Goal: Information Seeking & Learning: Learn about a topic

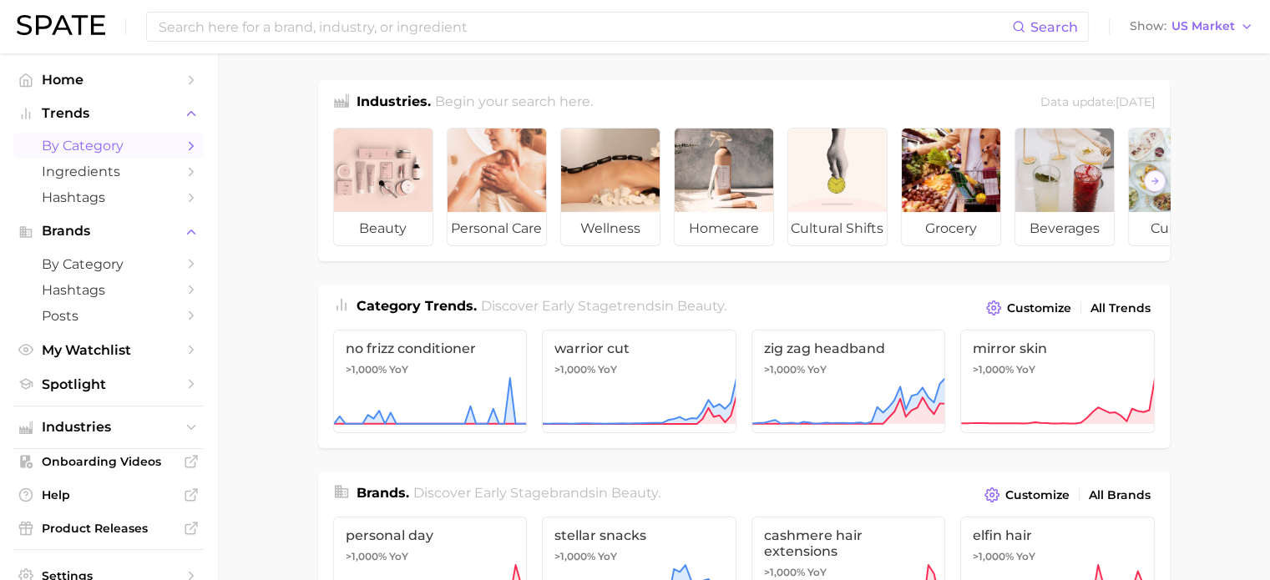
click at [91, 158] on link "by Category" at bounding box center [108, 146] width 190 height 26
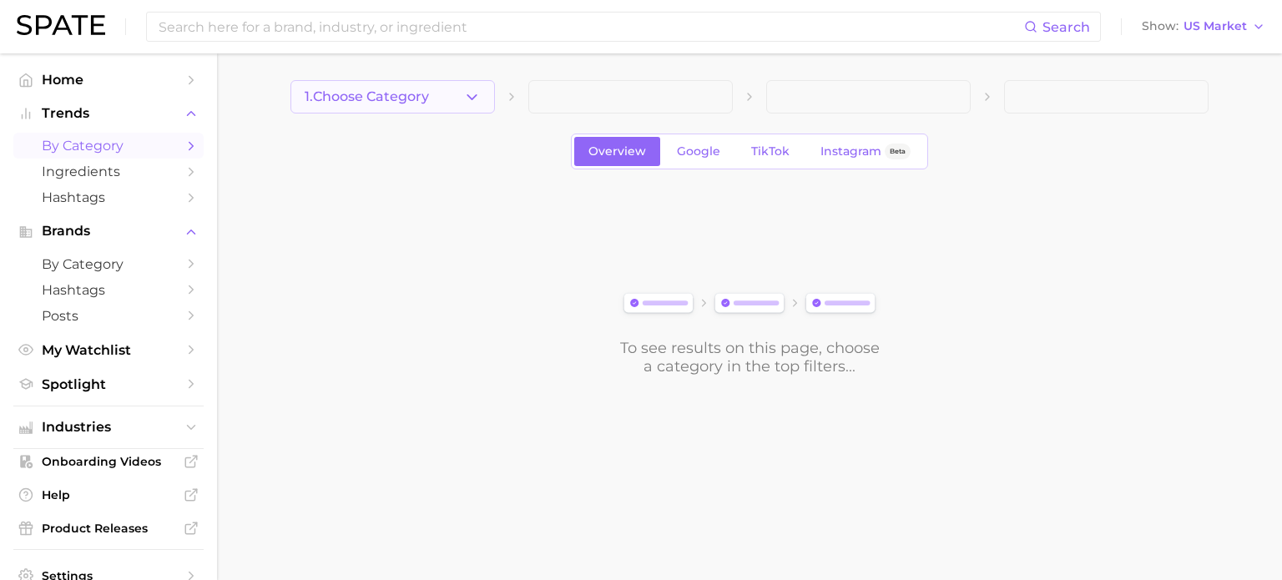
click at [458, 95] on button "1. Choose Category" at bounding box center [392, 96] width 204 height 33
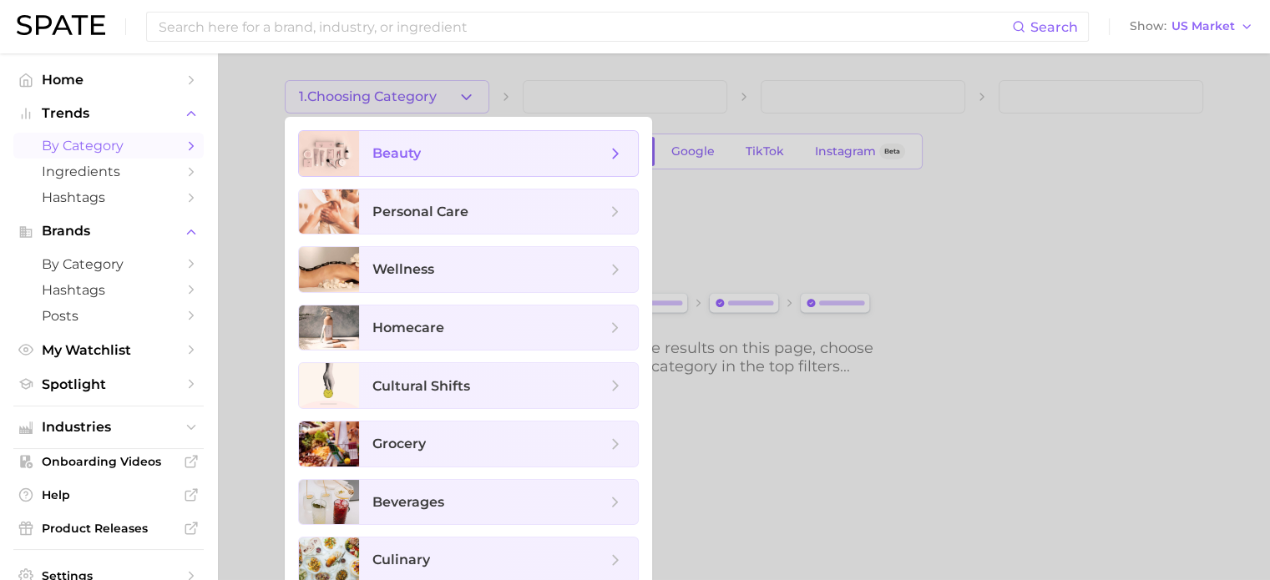
click at [454, 169] on span "beauty" at bounding box center [498, 153] width 279 height 45
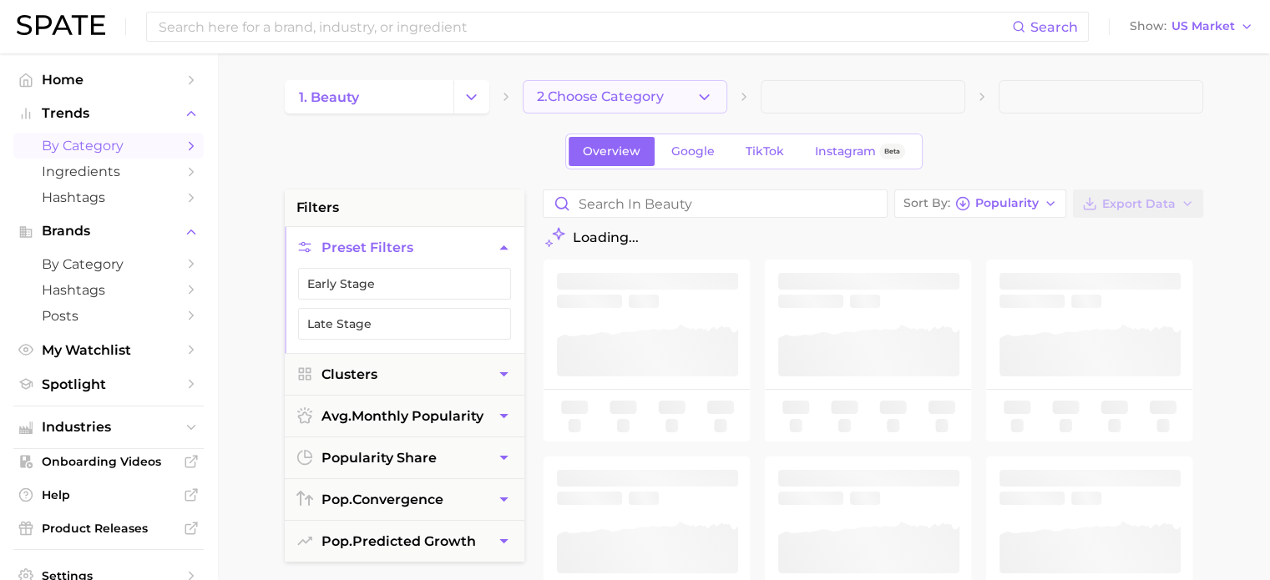
click at [691, 105] on button "2. Choose Category" at bounding box center [625, 96] width 204 height 33
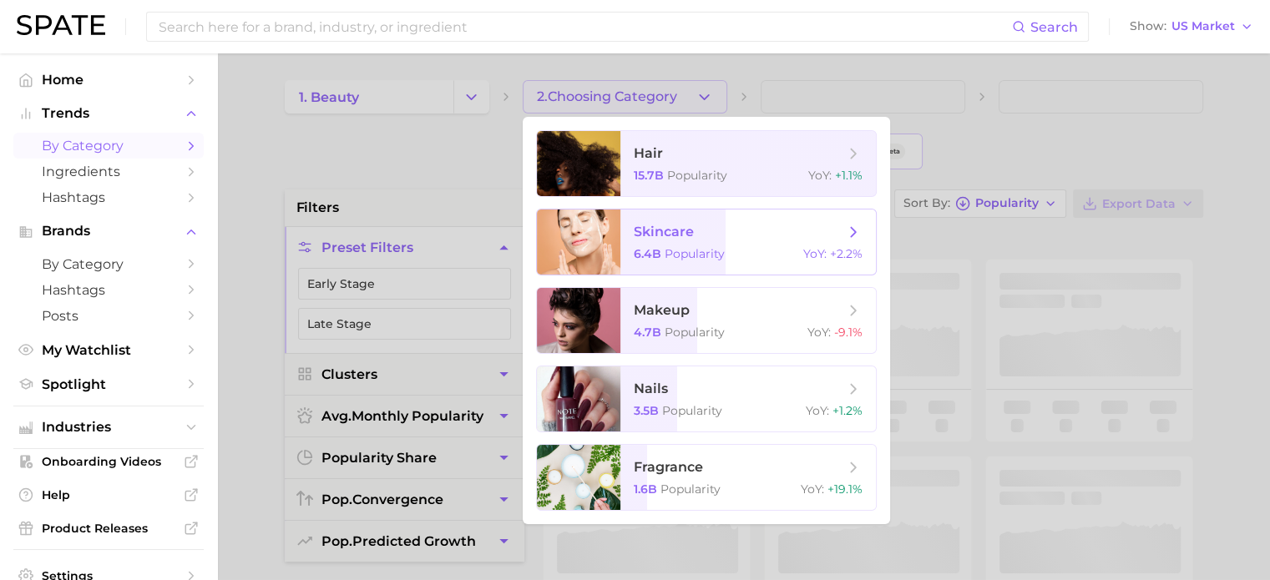
click at [677, 243] on span "skincare 6.4b Popularity YoY : +2.2%" at bounding box center [747, 242] width 255 height 65
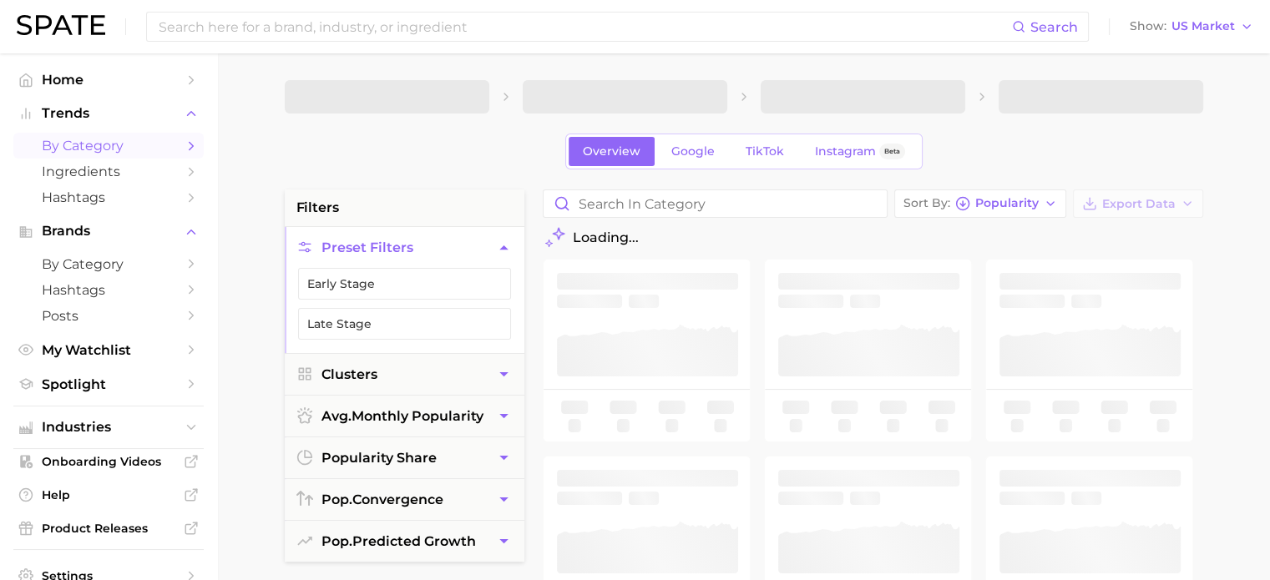
click at [703, 233] on div "Loading..." at bounding box center [873, 238] width 660 height 16
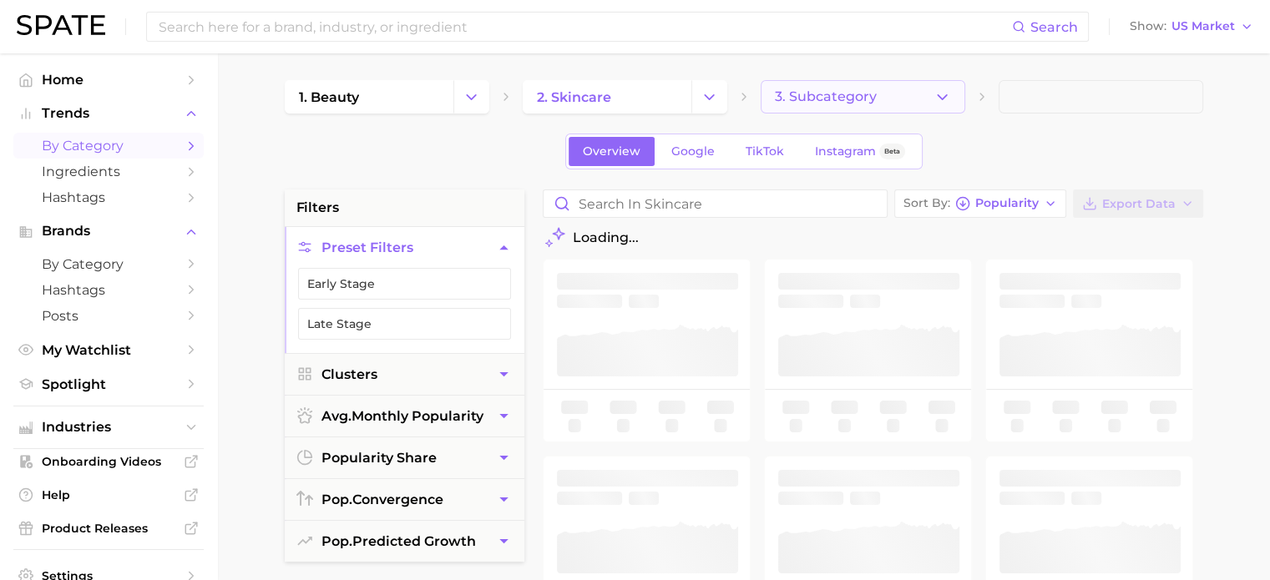
click at [938, 101] on icon "button" at bounding box center [942, 97] width 18 height 18
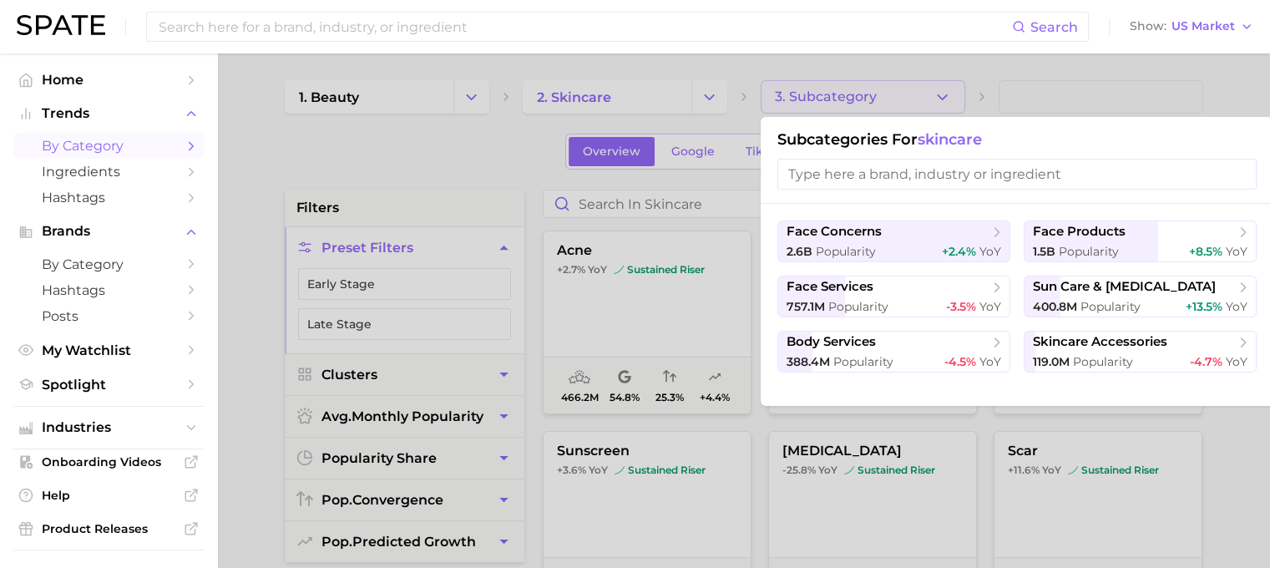
click at [938, 101] on div at bounding box center [635, 284] width 1270 height 568
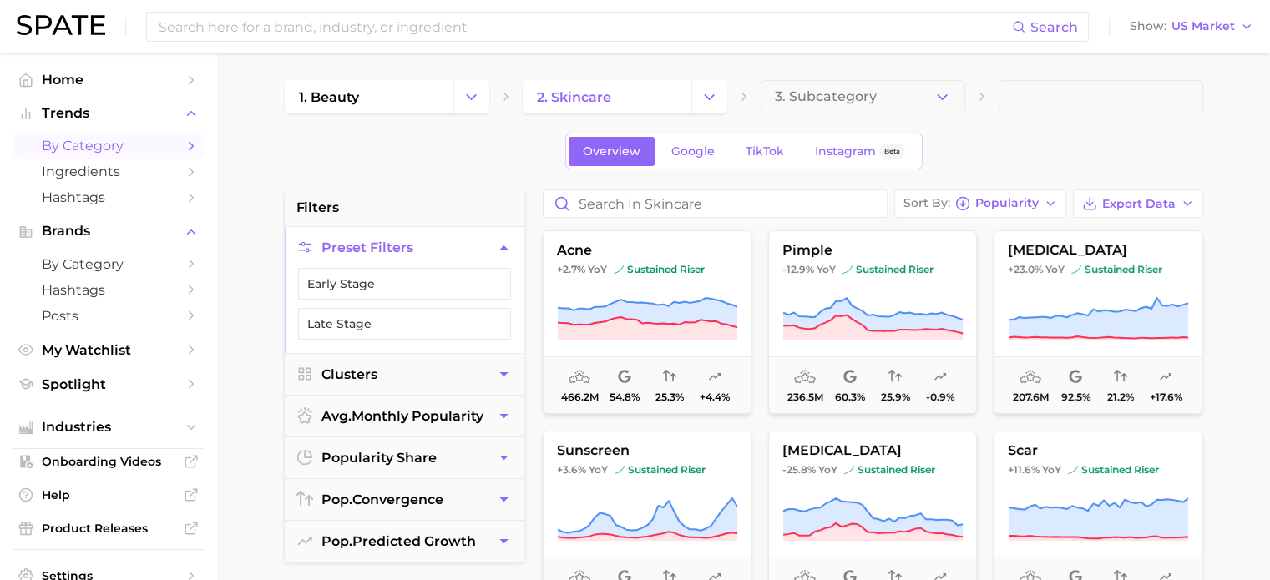
click at [1073, 137] on div "Overview Google TikTok Instagram Beta" at bounding box center [744, 152] width 918 height 36
click at [925, 96] on button "3. Subcategory" at bounding box center [862, 96] width 204 height 33
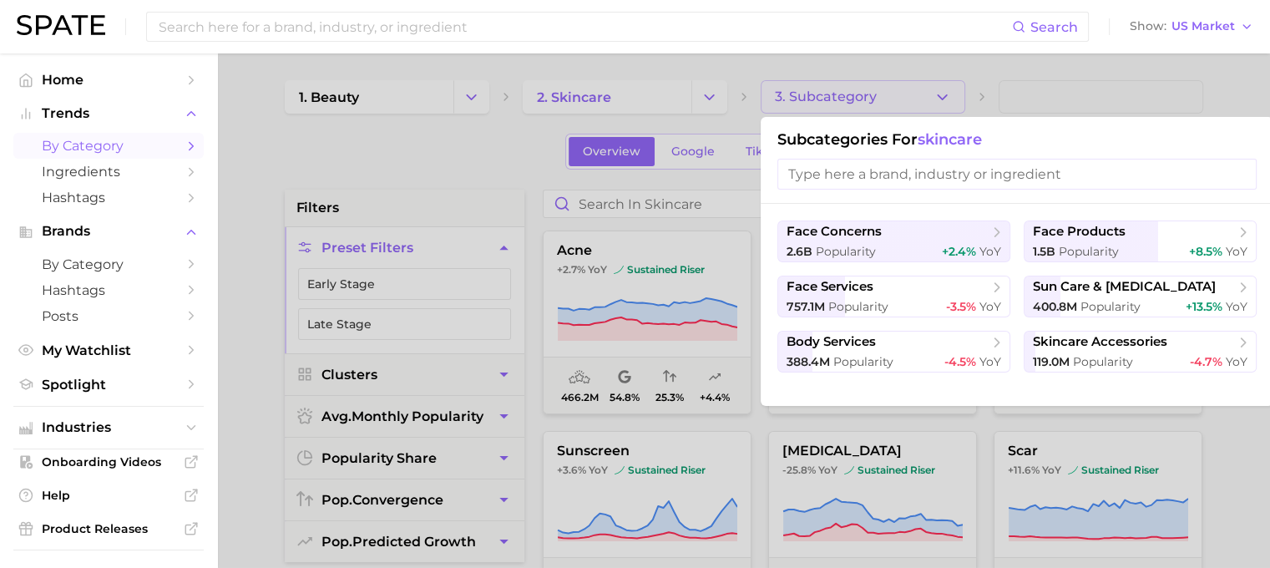
click at [1235, 79] on div at bounding box center [635, 284] width 1270 height 568
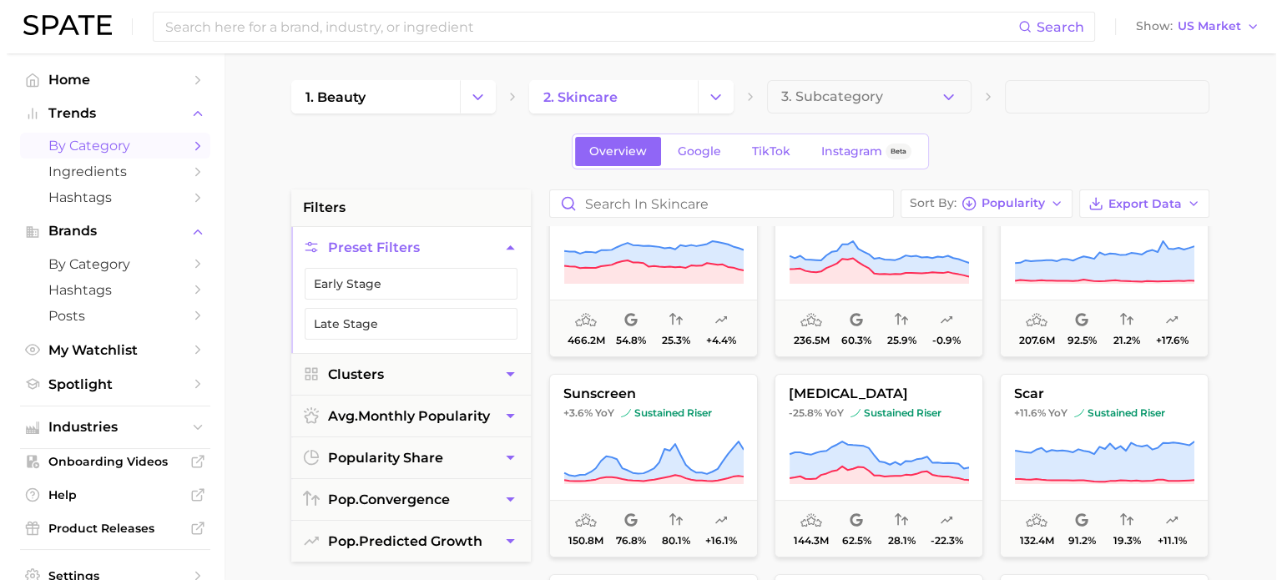
scroll to position [83, 0]
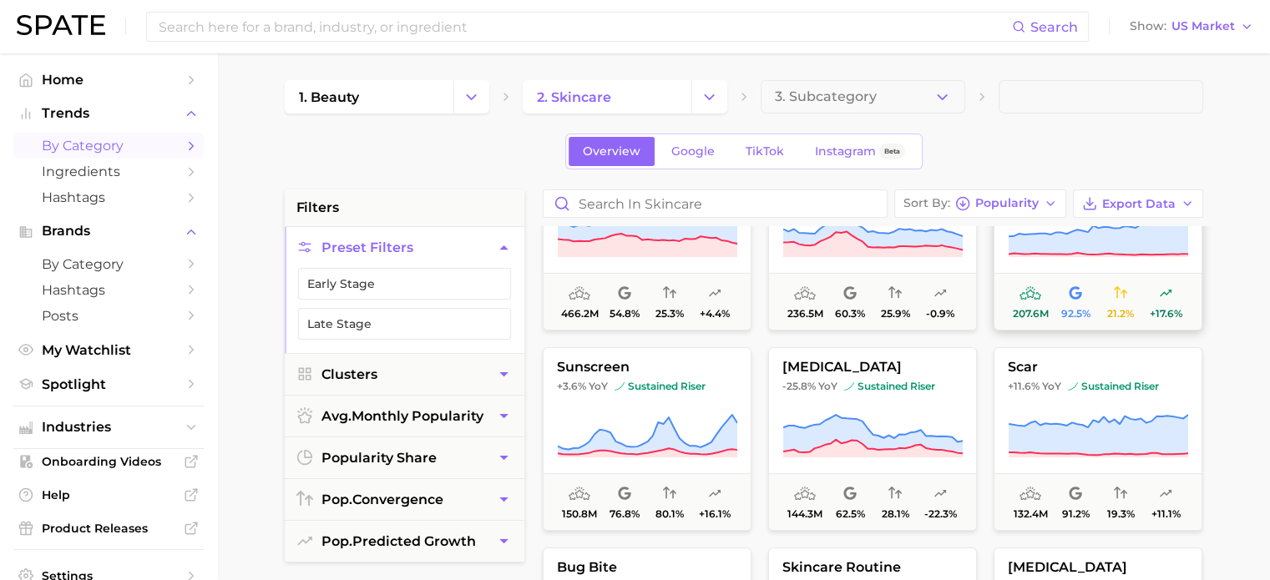
click at [1115, 265] on button "[MEDICAL_DATA] +23.0% YoY sustained riser 207.6m 92.5% 21.2% +17.6%" at bounding box center [1097, 239] width 209 height 184
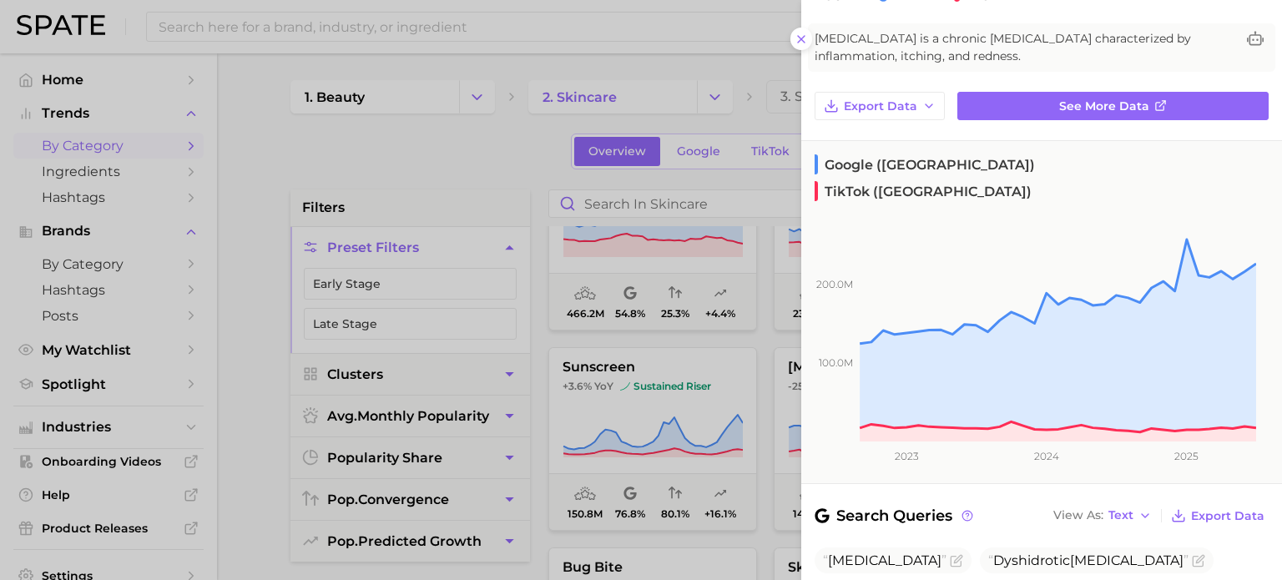
click at [436, 190] on div at bounding box center [641, 290] width 1282 height 580
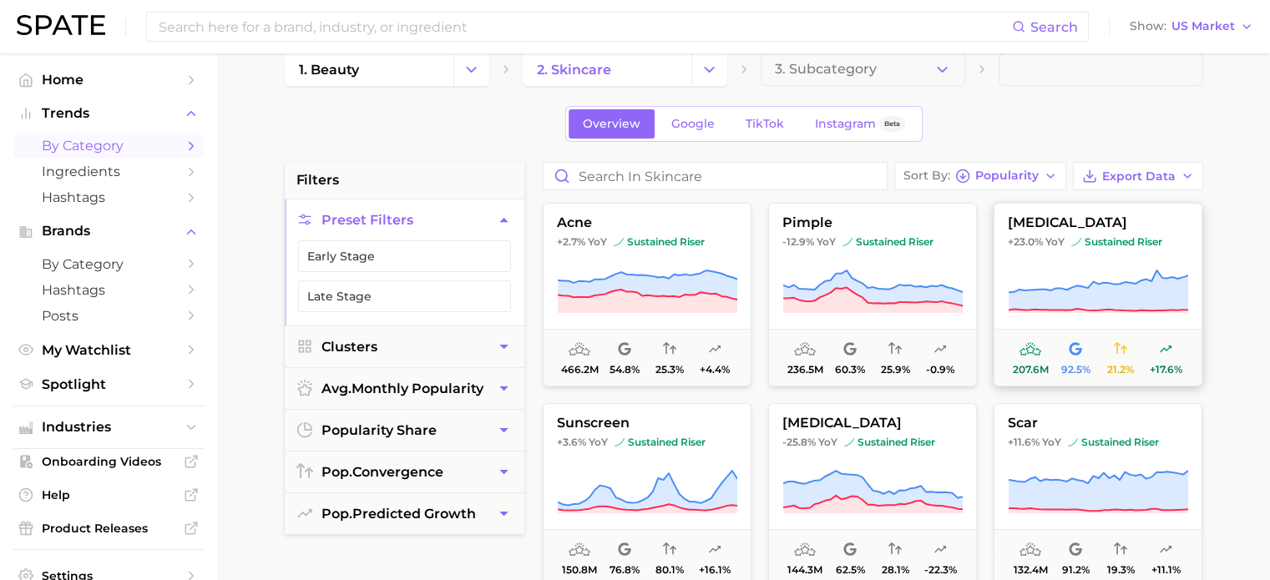
scroll to position [0, 0]
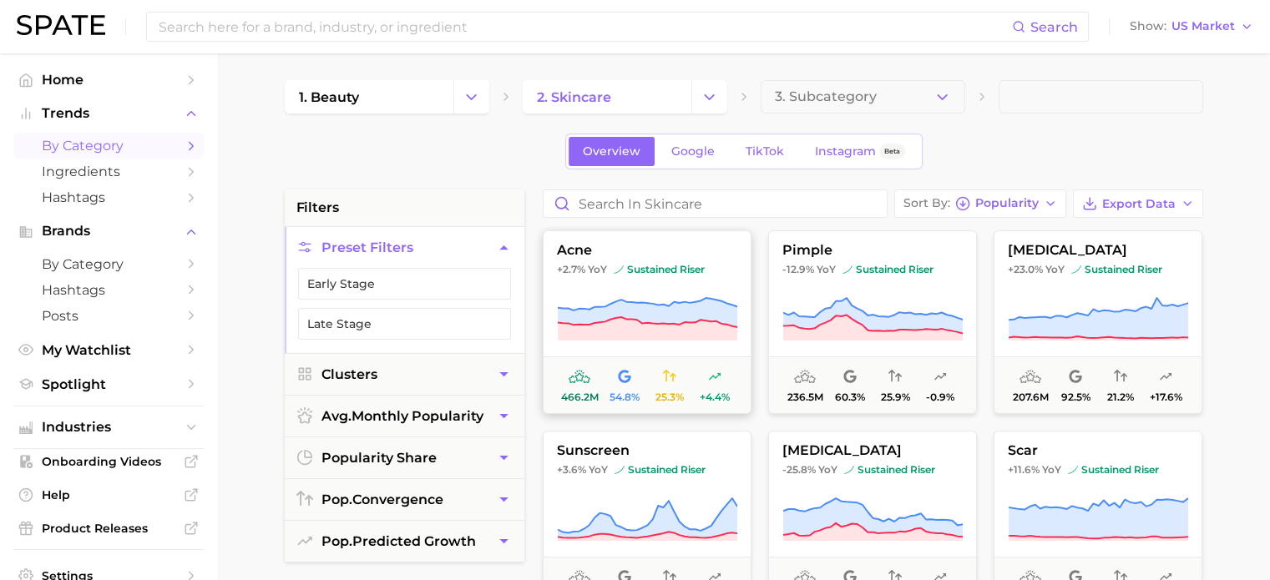
click at [644, 309] on icon at bounding box center [647, 312] width 179 height 29
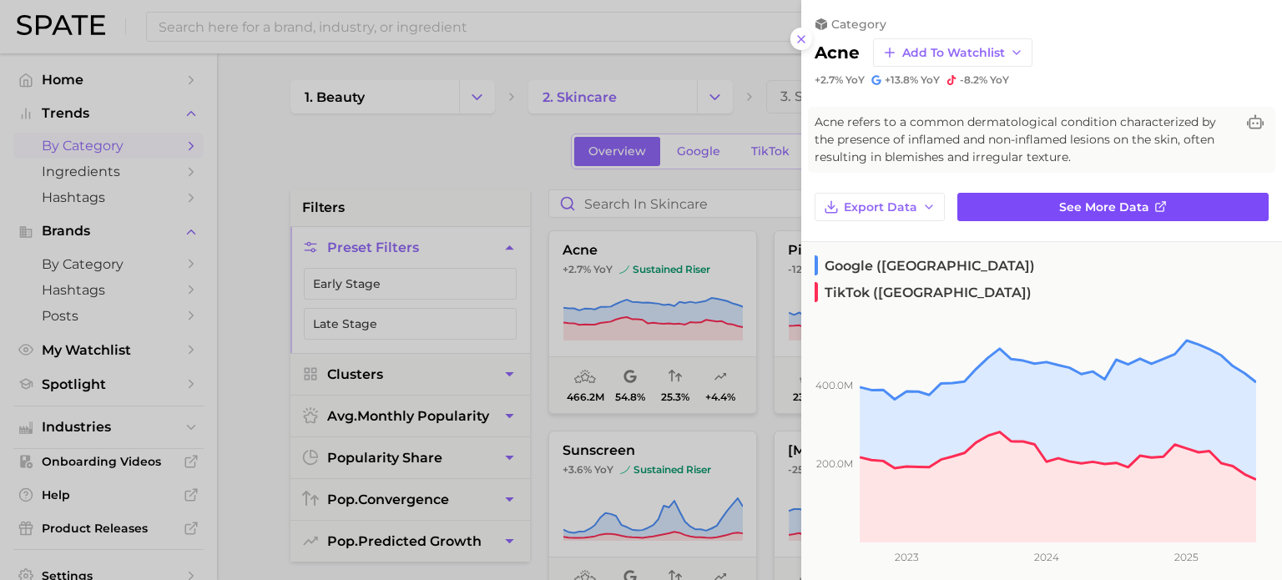
click at [1154, 207] on icon at bounding box center [1160, 206] width 13 height 13
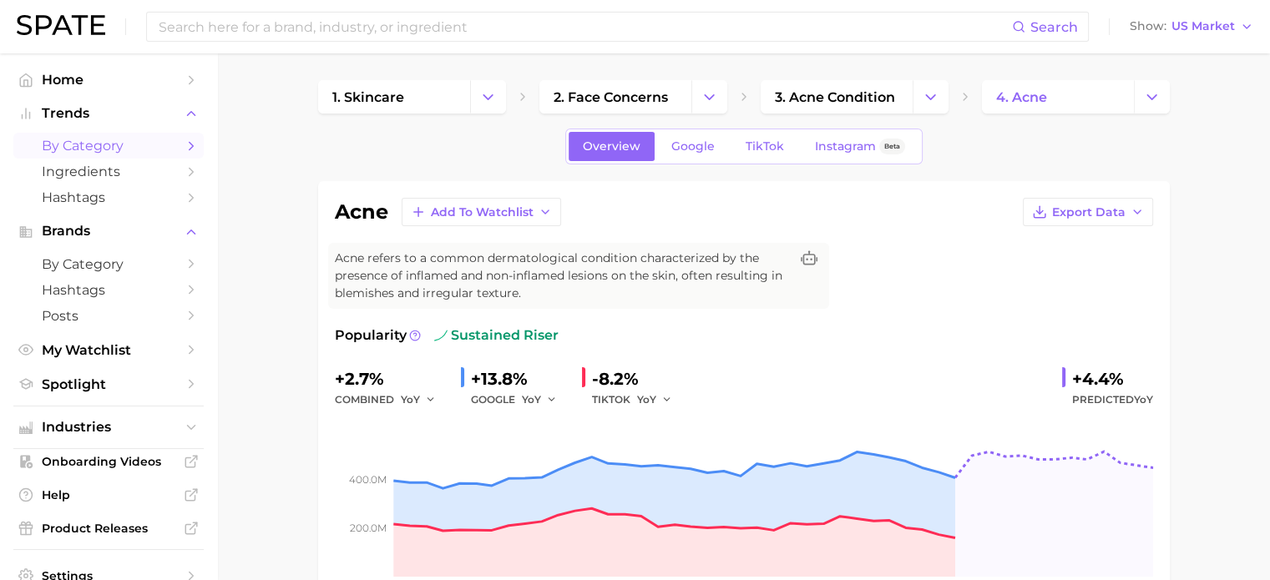
click at [90, 139] on span "by Category" at bounding box center [109, 146] width 134 height 16
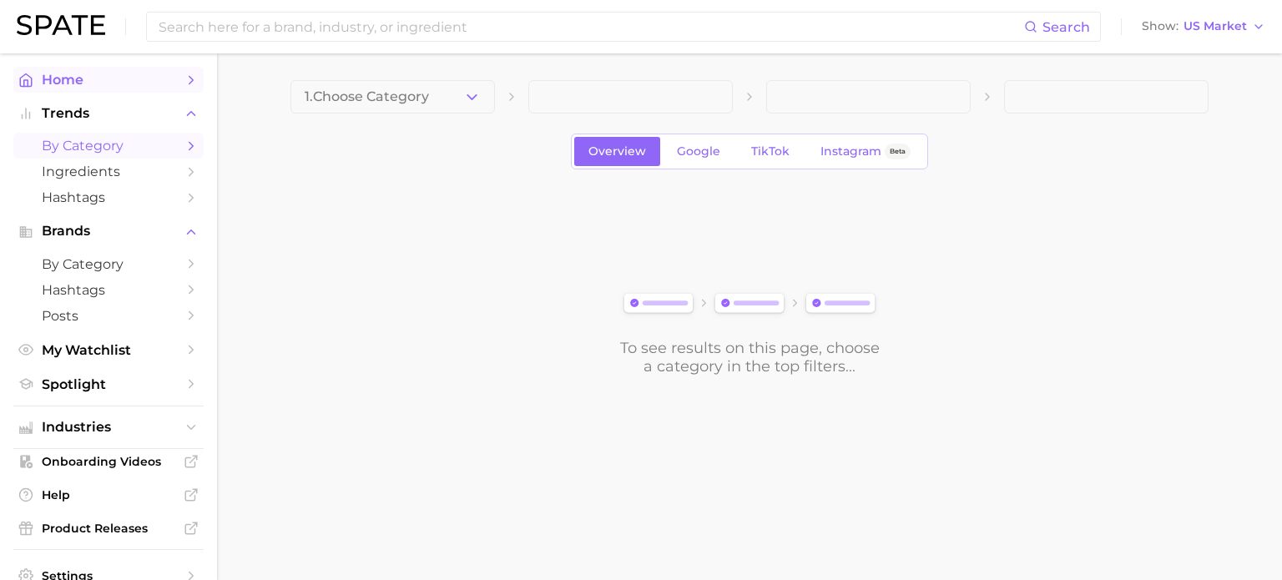
click at [52, 83] on span "Home" at bounding box center [109, 80] width 134 height 16
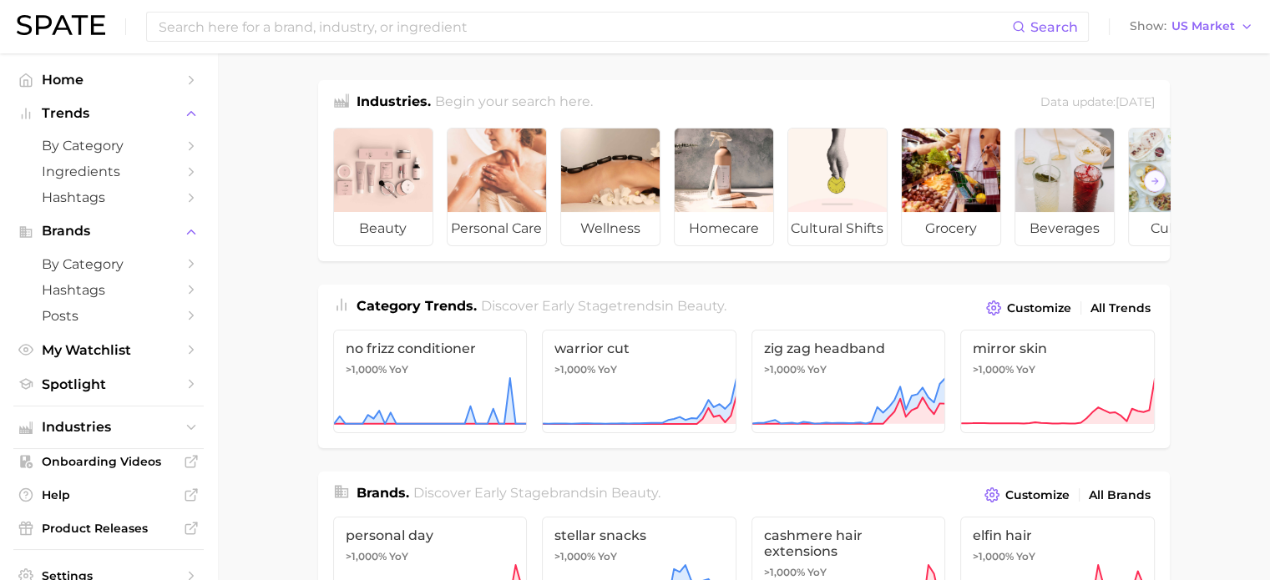
click at [76, 16] on img at bounding box center [61, 25] width 88 height 20
click at [47, 28] on img at bounding box center [61, 25] width 88 height 20
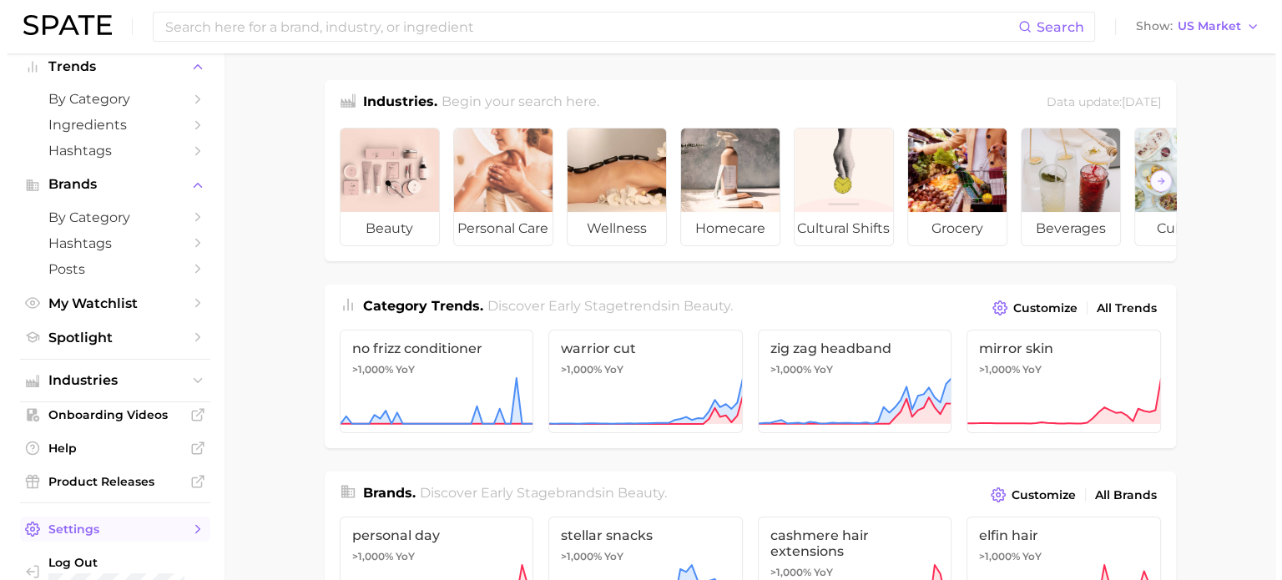
scroll to position [73, 0]
